Goal: Information Seeking & Learning: Understand process/instructions

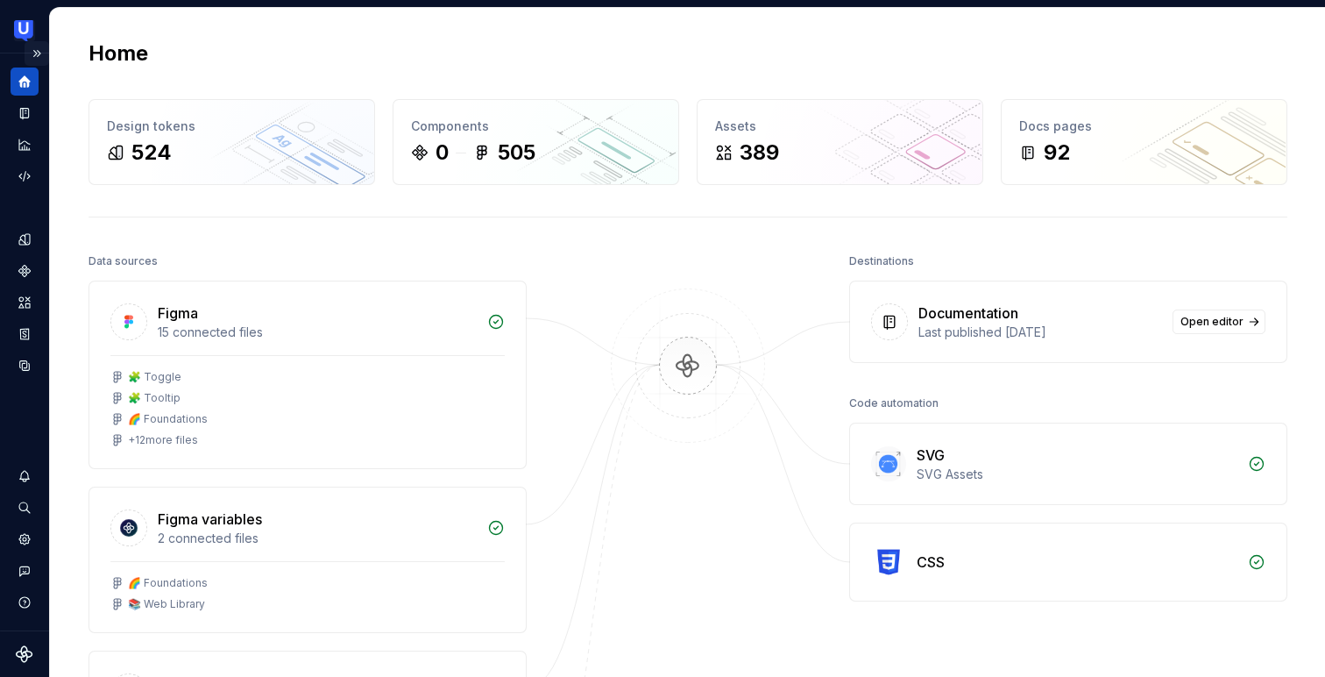
click at [32, 51] on button "Expand sidebar" at bounding box center [37, 53] width 25 height 25
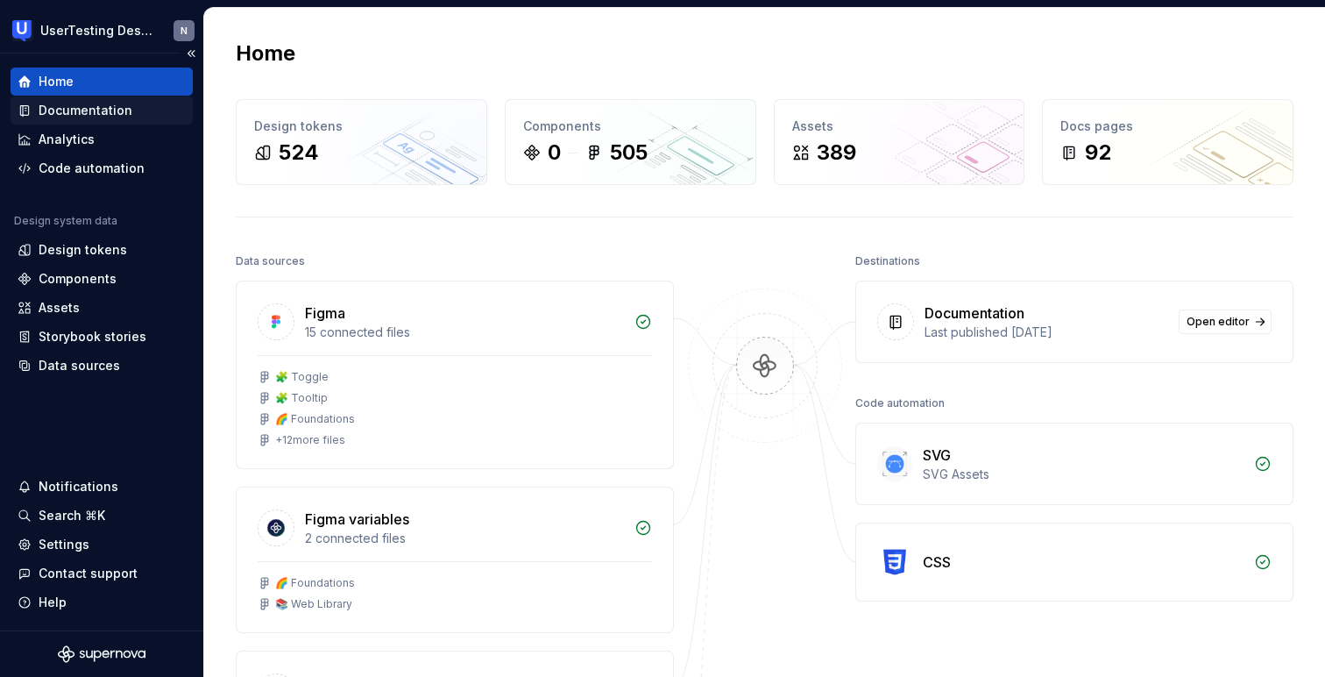
click at [74, 109] on div "Documentation" at bounding box center [86, 111] width 94 height 18
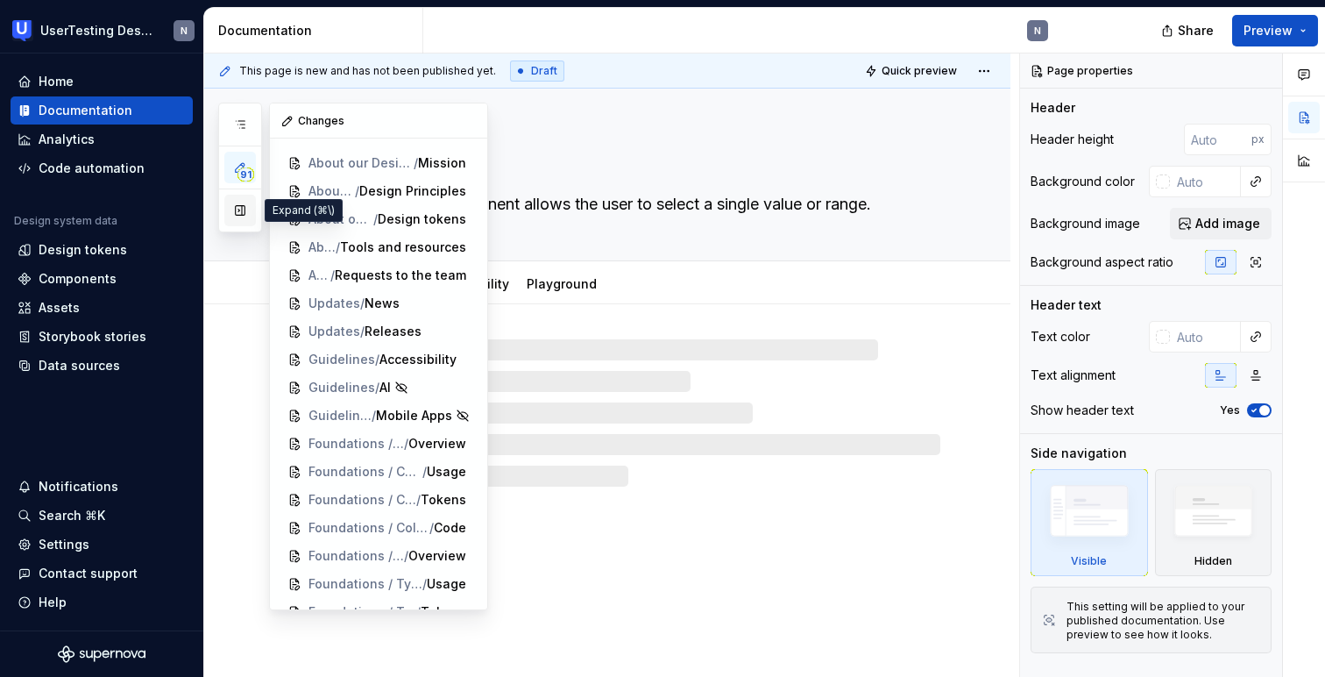
click at [243, 207] on button "button" at bounding box center [240, 211] width 32 height 32
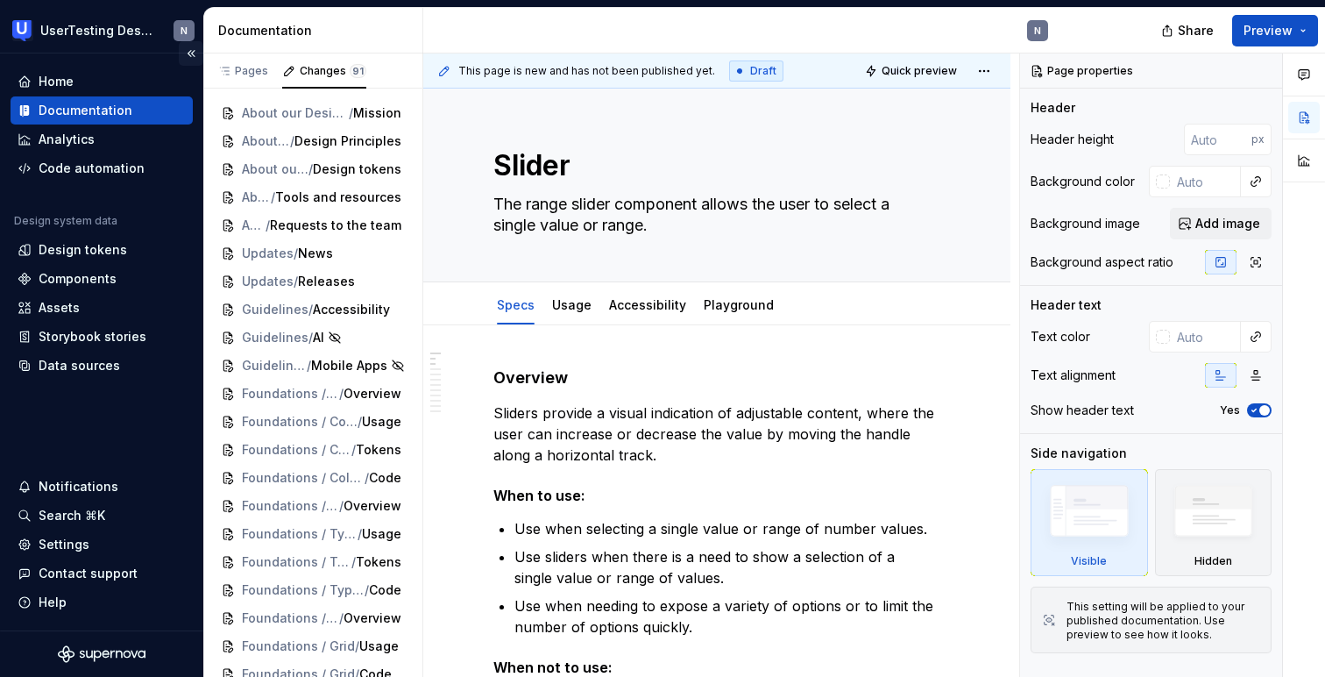
click at [188, 50] on button "Collapse sidebar" at bounding box center [191, 53] width 25 height 25
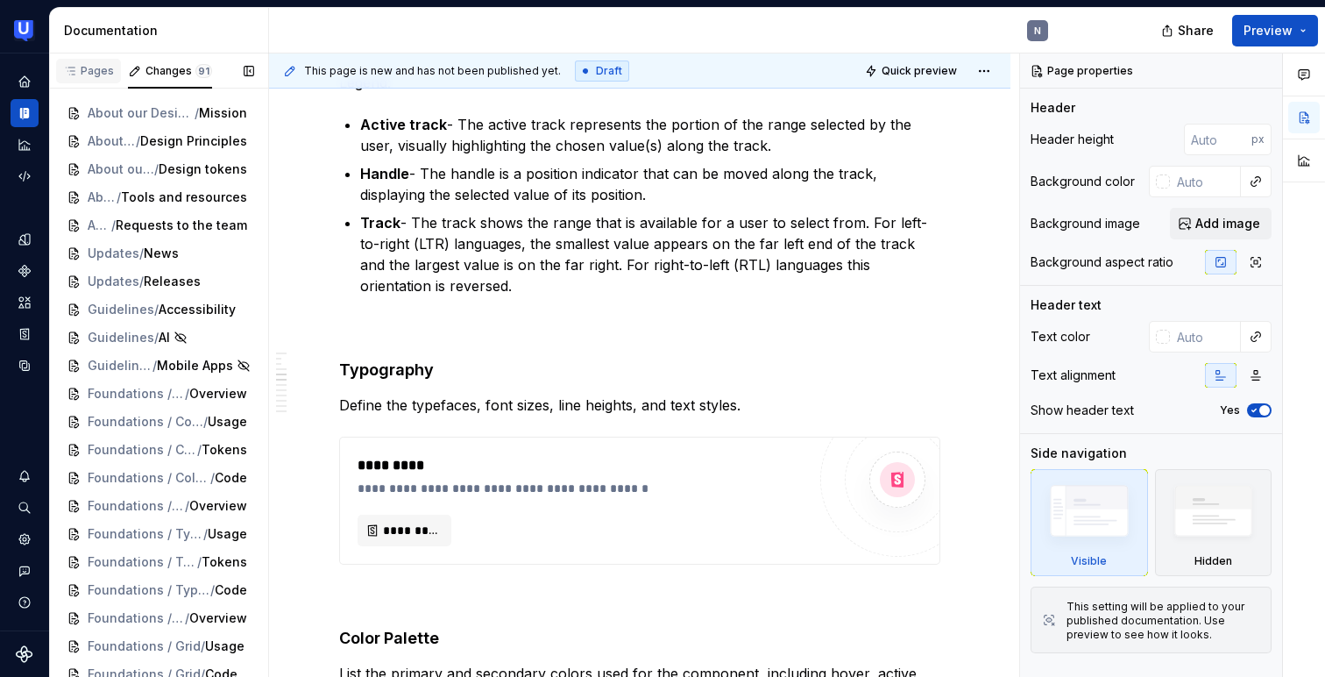
click at [87, 64] on div "Pages" at bounding box center [88, 71] width 51 height 14
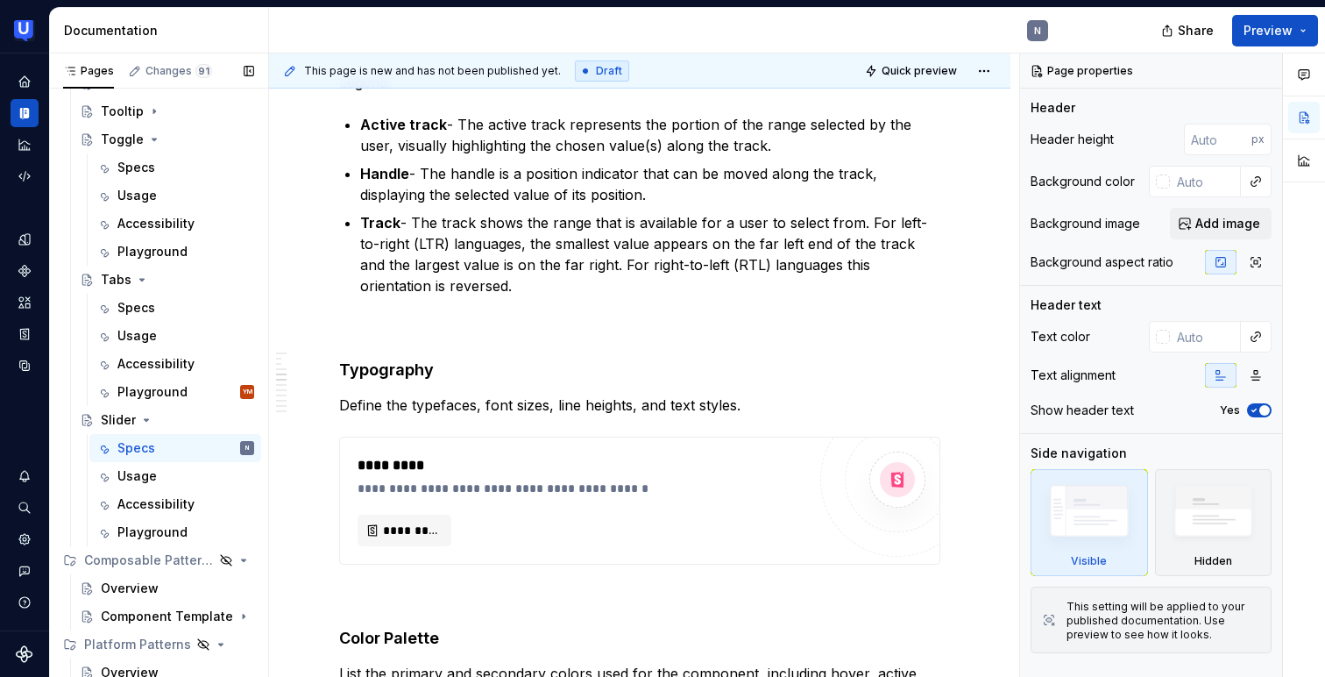
scroll to position [848, 0]
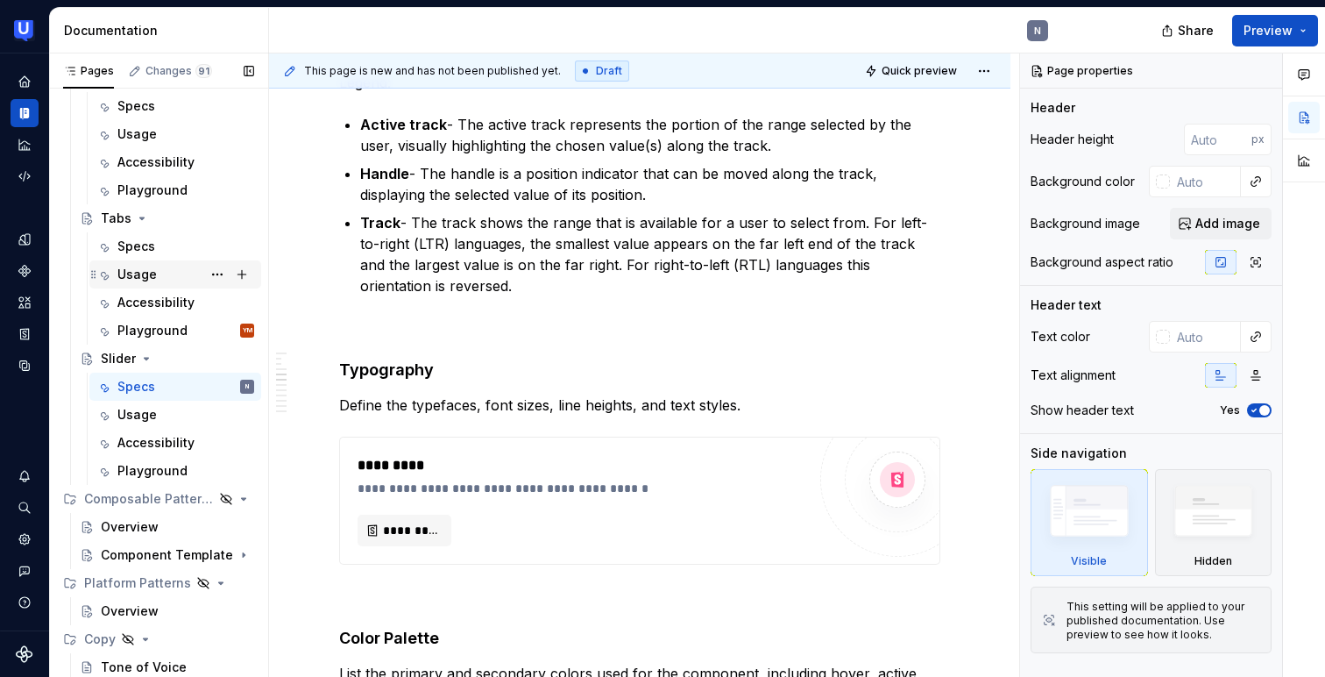
click at [156, 271] on div "Usage" at bounding box center [185, 274] width 137 height 25
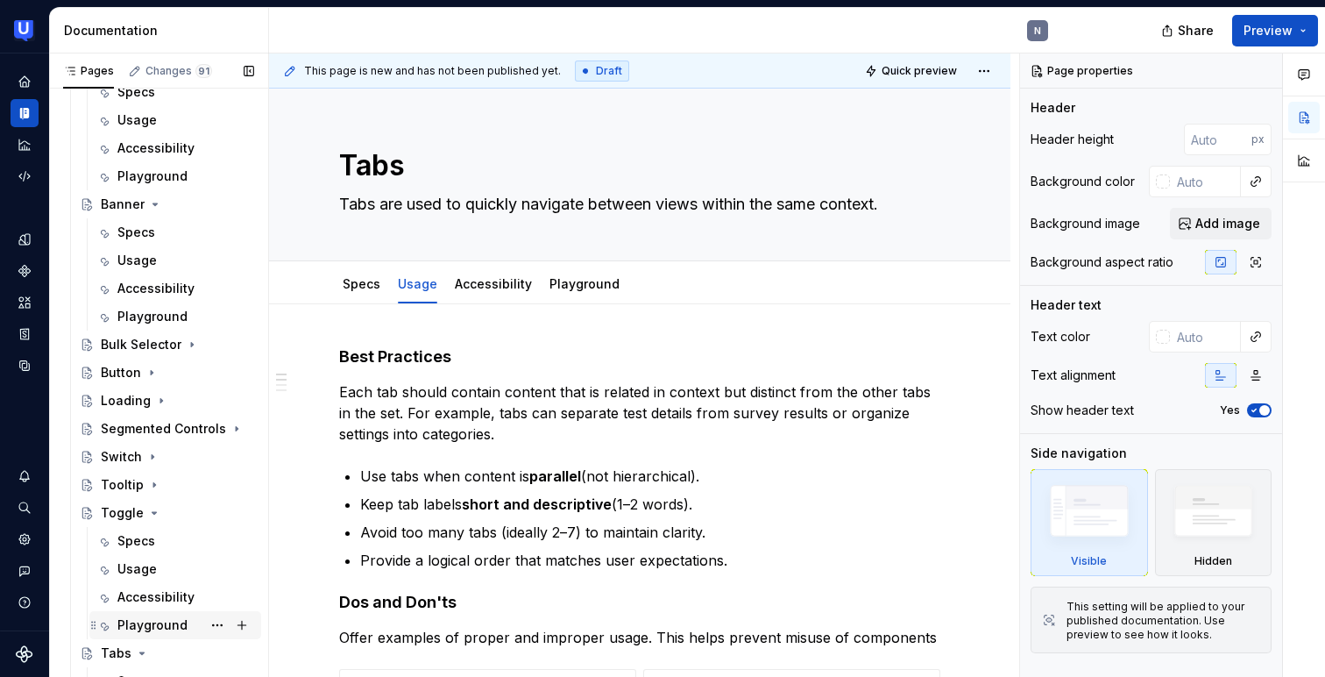
scroll to position [445, 0]
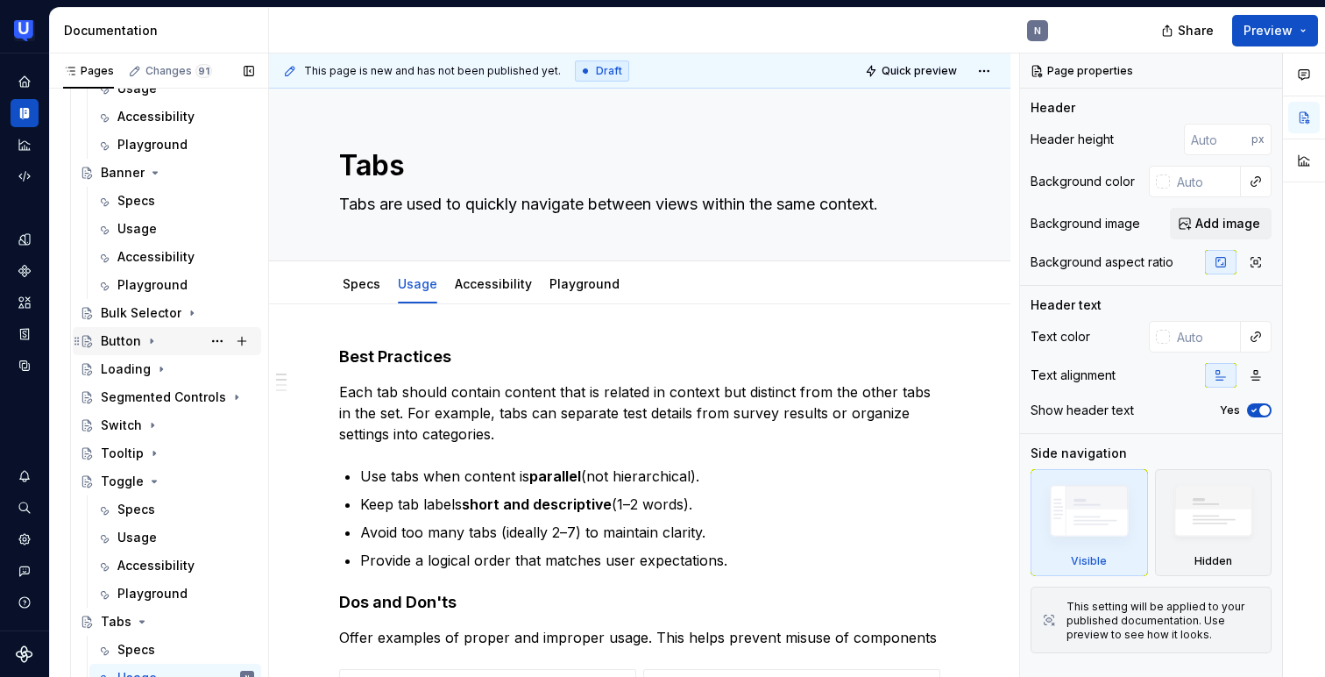
click at [126, 339] on div "Button" at bounding box center [121, 341] width 40 height 18
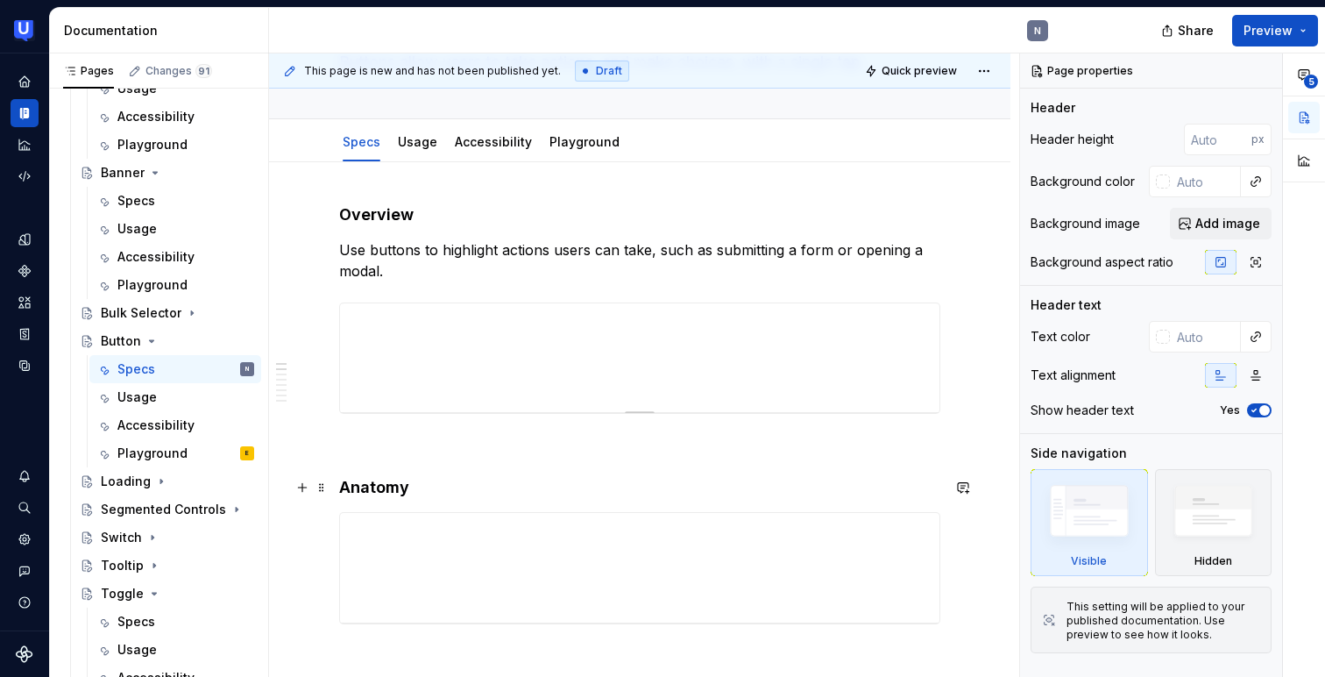
scroll to position [143, 0]
click at [196, 449] on div "Playground E" at bounding box center [185, 453] width 137 height 25
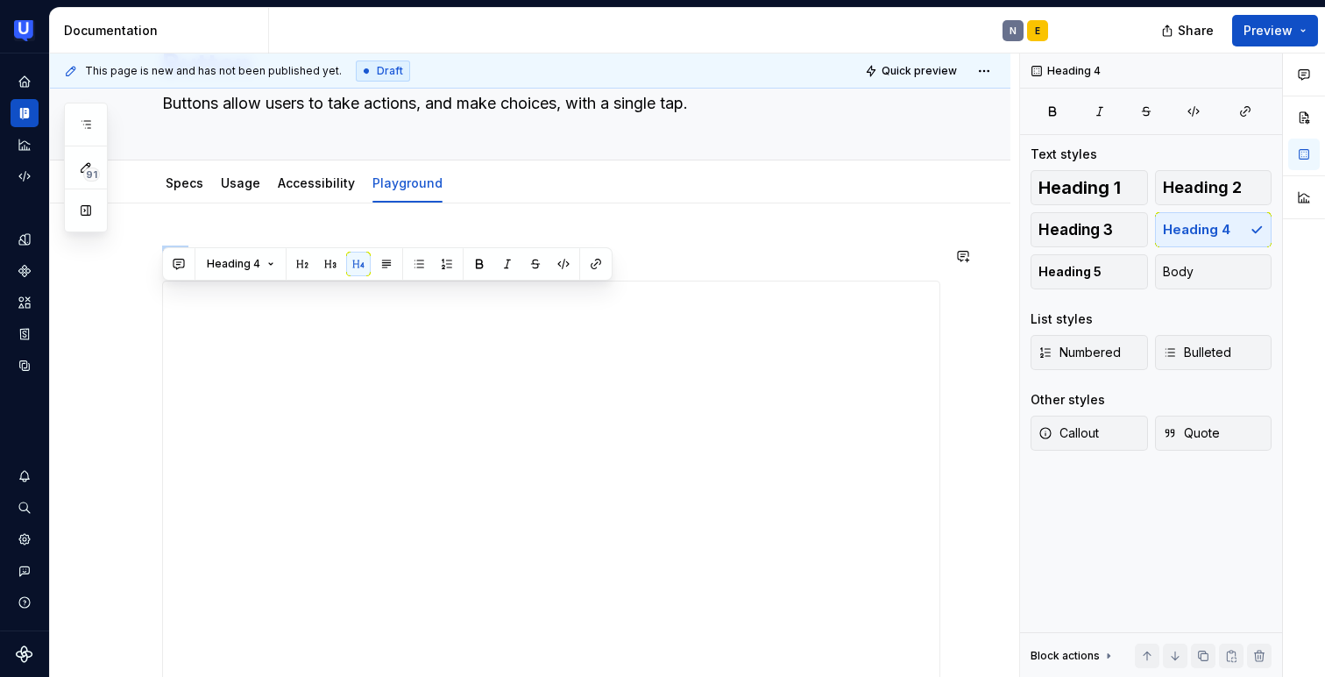
scroll to position [112, 0]
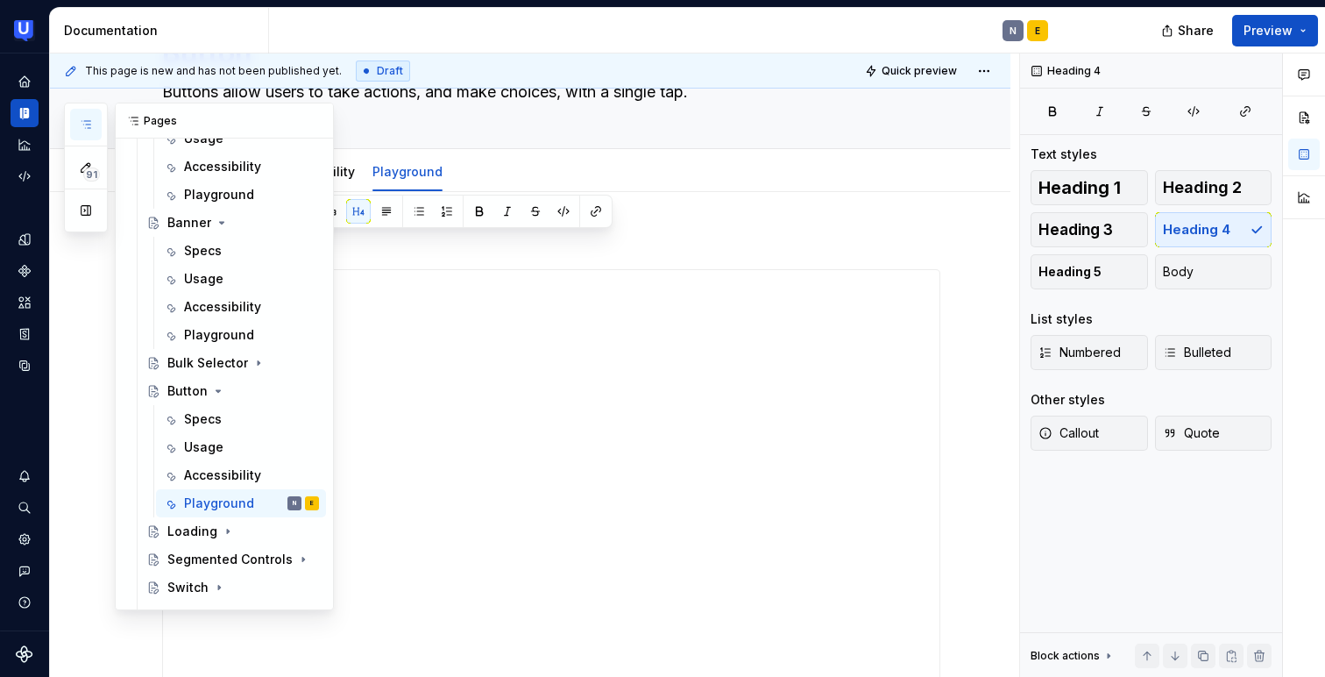
click at [88, 121] on icon "button" at bounding box center [85, 124] width 9 height 7
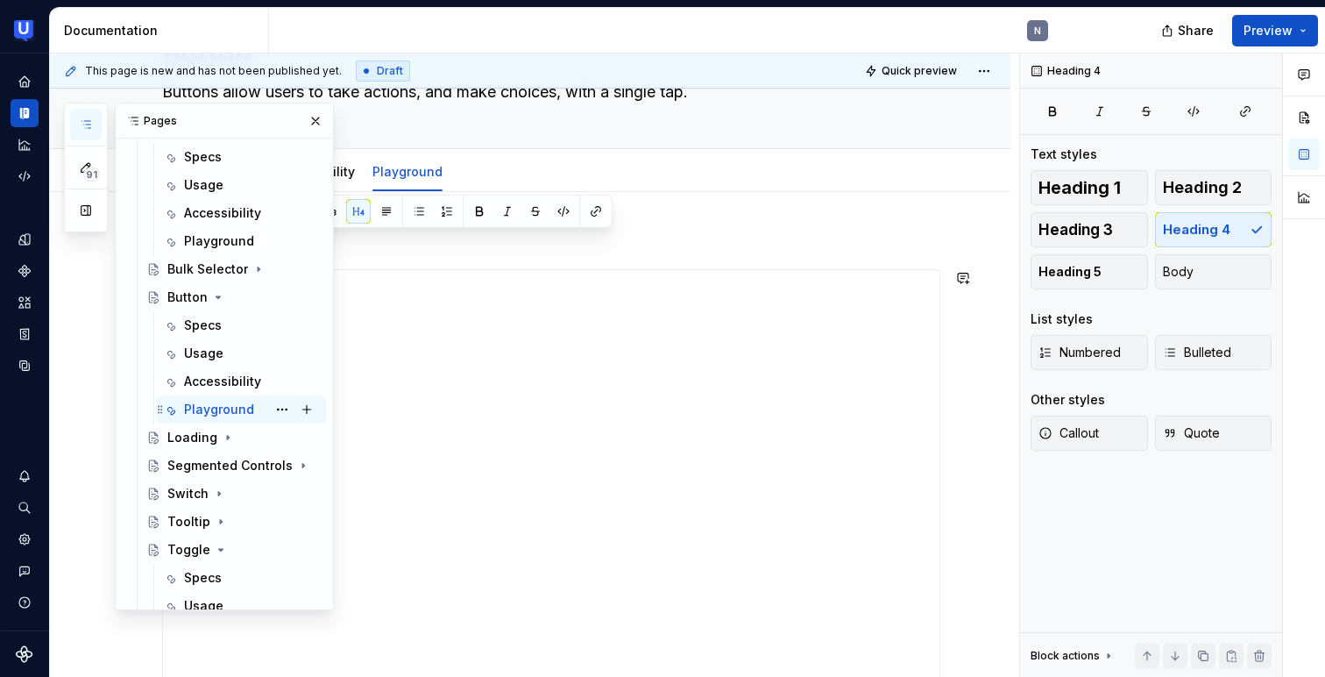
scroll to position [556, 0]
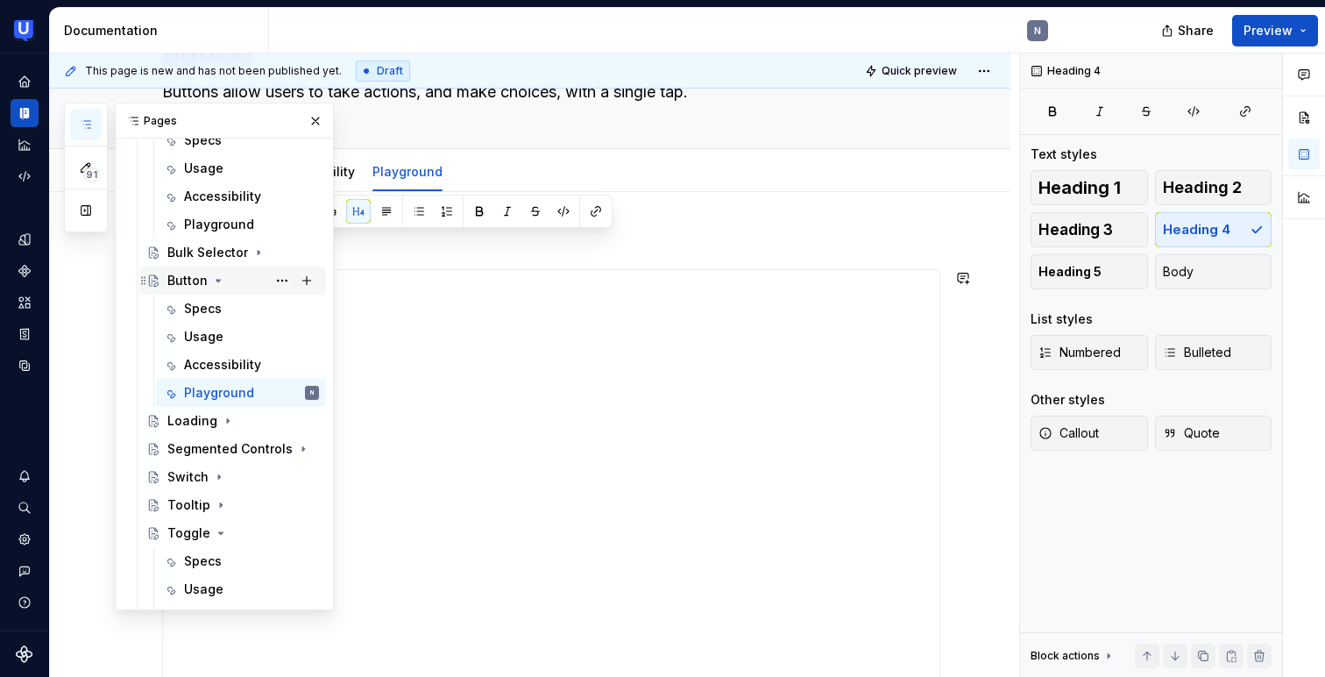
click at [218, 283] on icon "Page tree" at bounding box center [218, 280] width 14 height 14
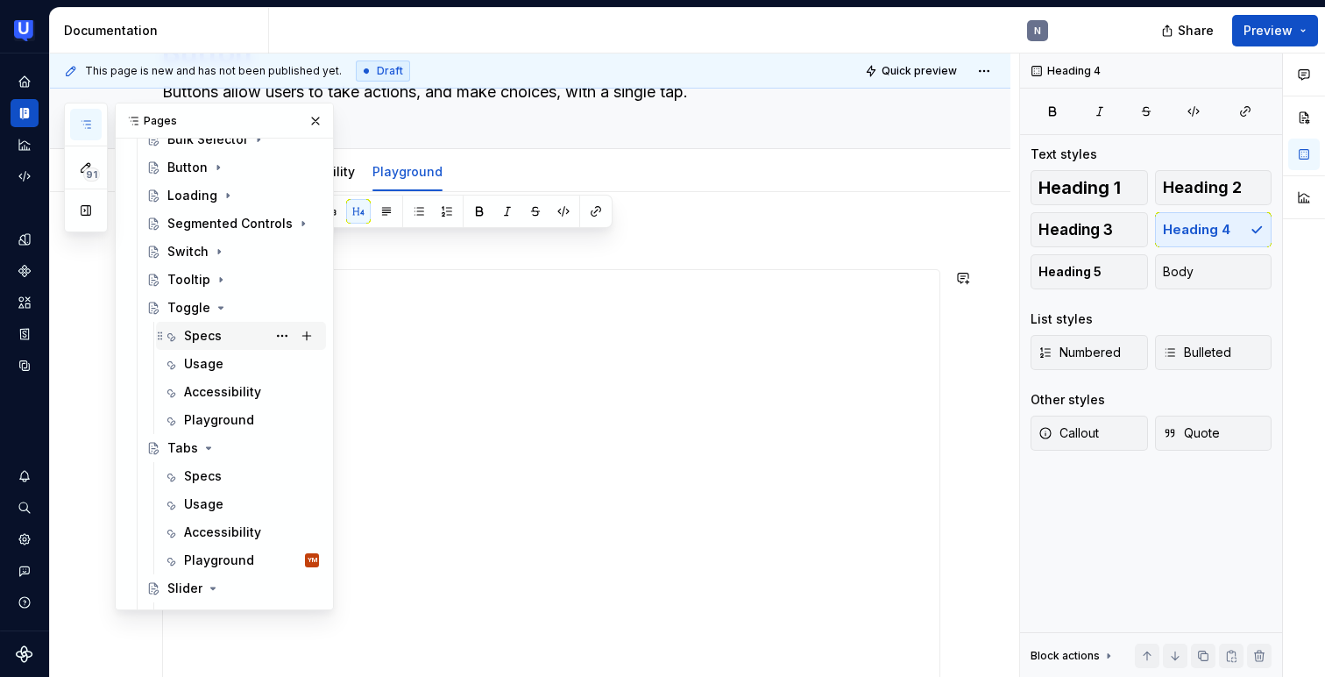
scroll to position [799, 0]
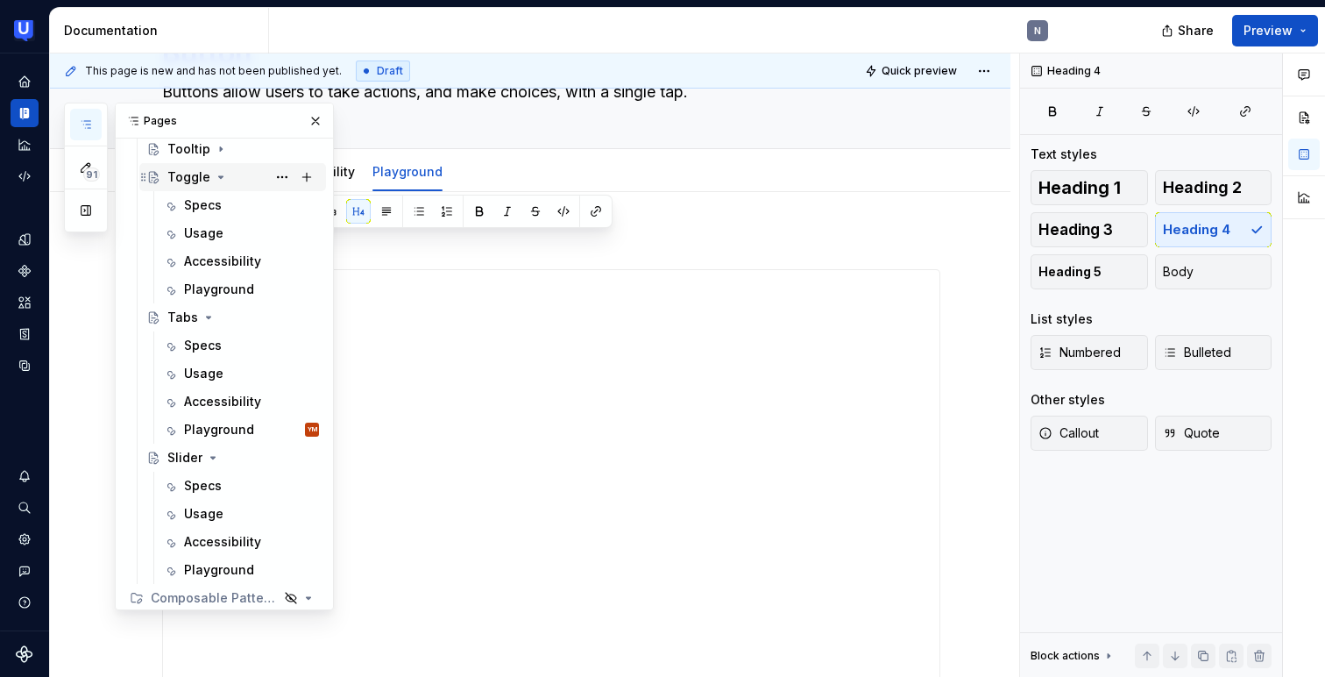
click at [220, 174] on icon "Page tree" at bounding box center [221, 177] width 14 height 14
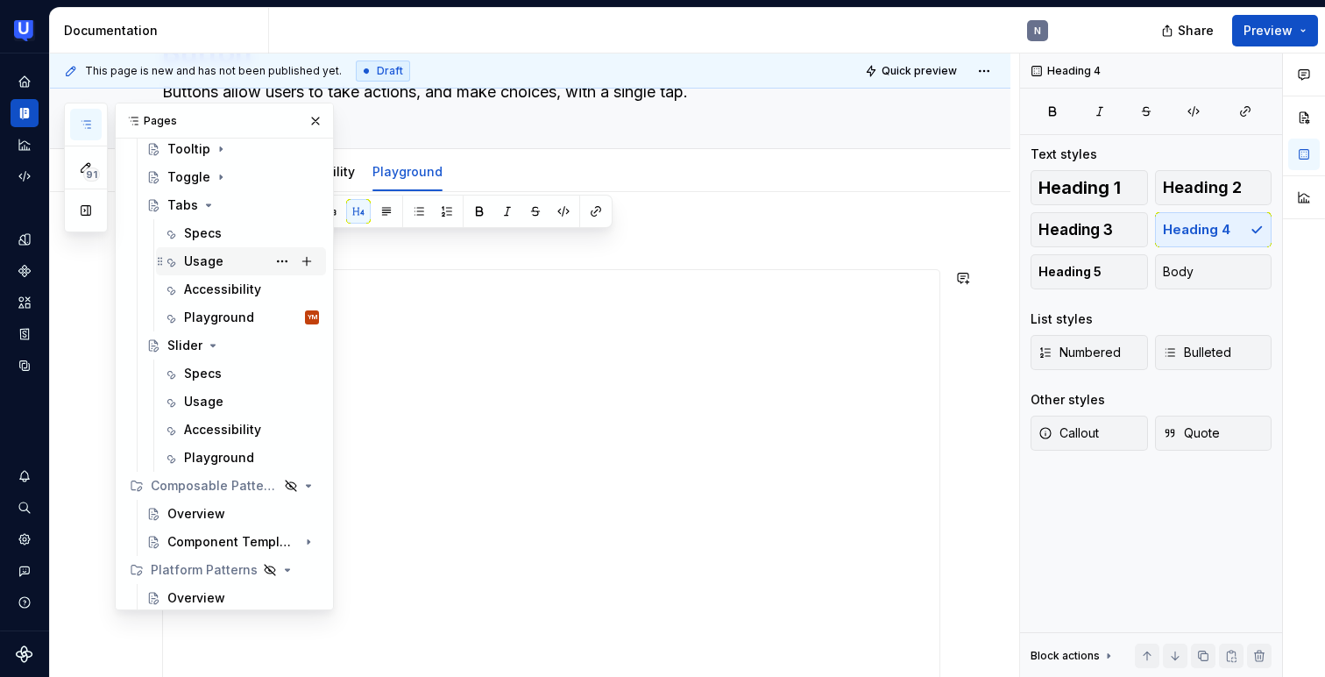
click at [212, 264] on div "Usage" at bounding box center [203, 261] width 39 height 18
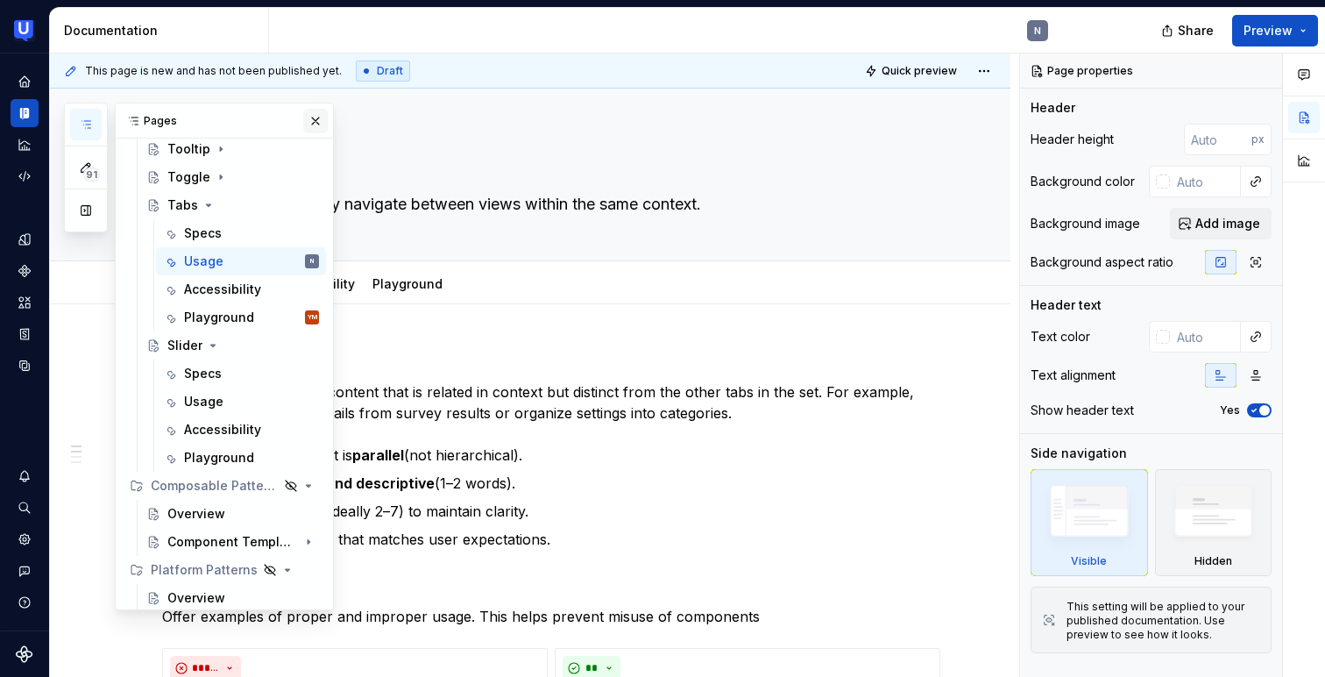
click at [319, 125] on button "button" at bounding box center [315, 121] width 25 height 25
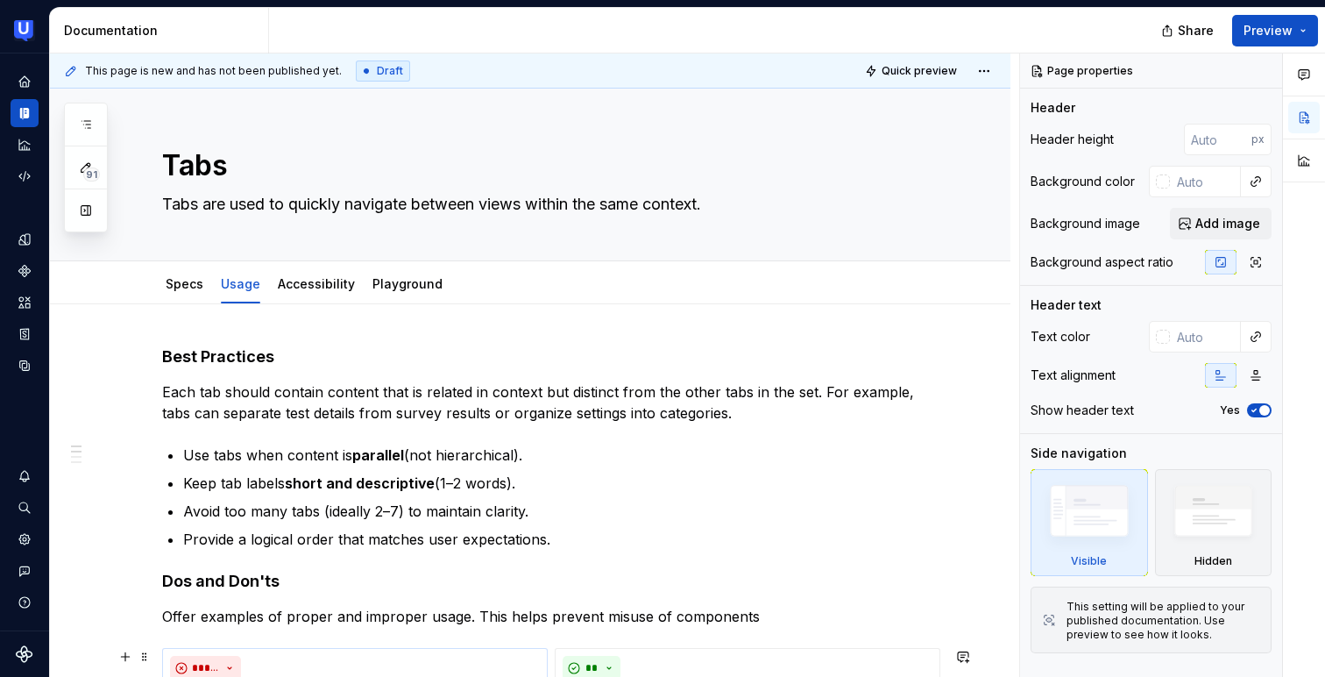
type textarea "*"
